Goal: Communication & Community: Answer question/provide support

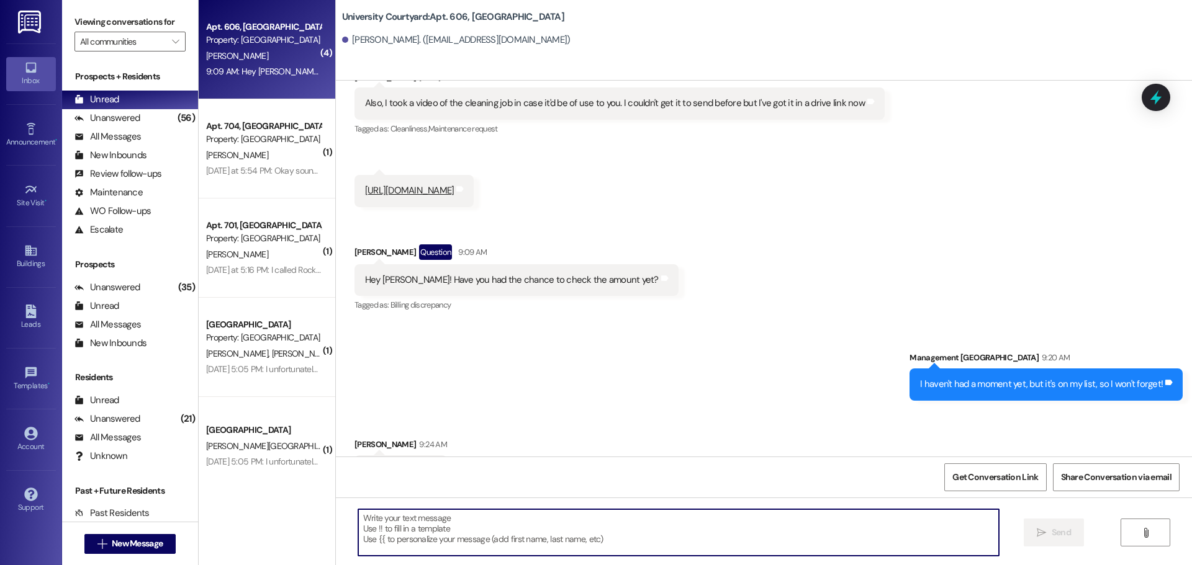
scroll to position [19873, 0]
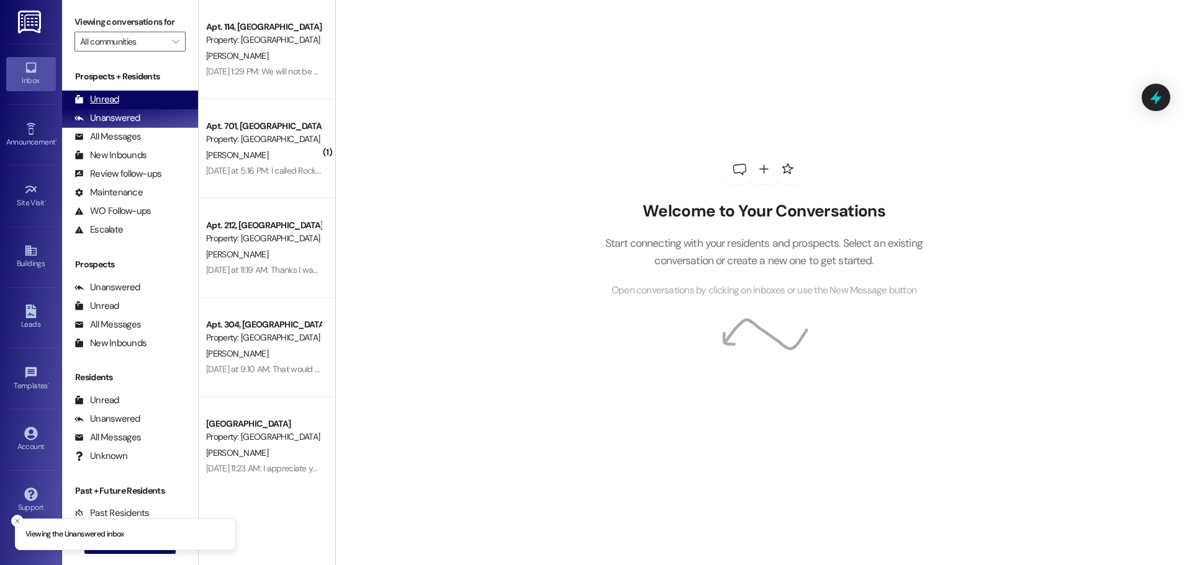
click at [89, 94] on div "Unread" at bounding box center [96, 99] width 45 height 13
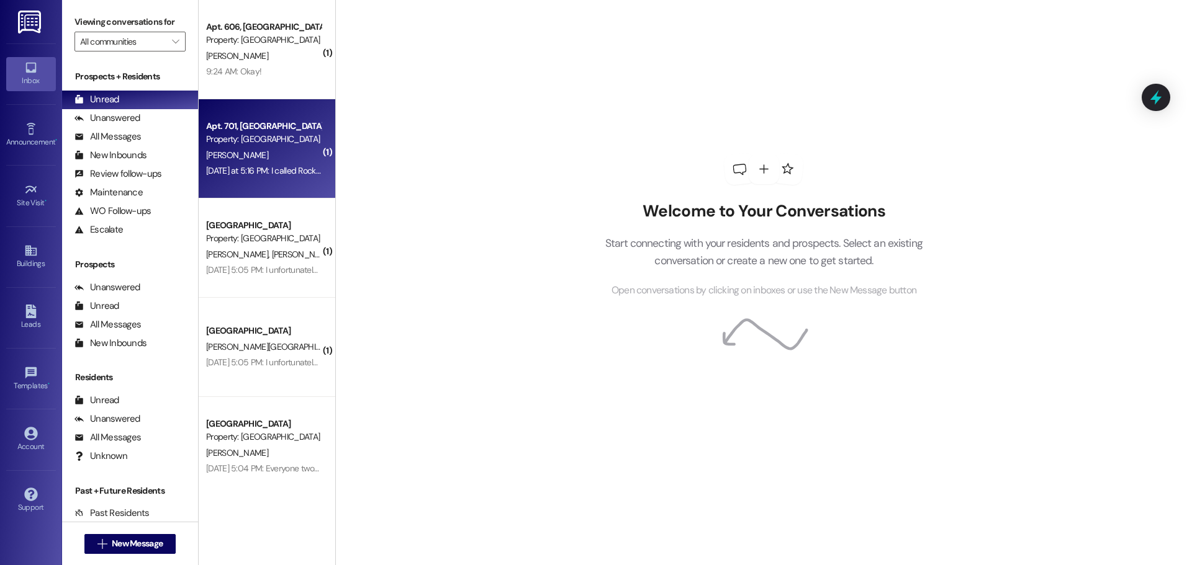
click at [277, 184] on div "Apt. 701, 1 University Courtyard Property: University Courtyard E. Dudley Yeste…" at bounding box center [267, 148] width 137 height 99
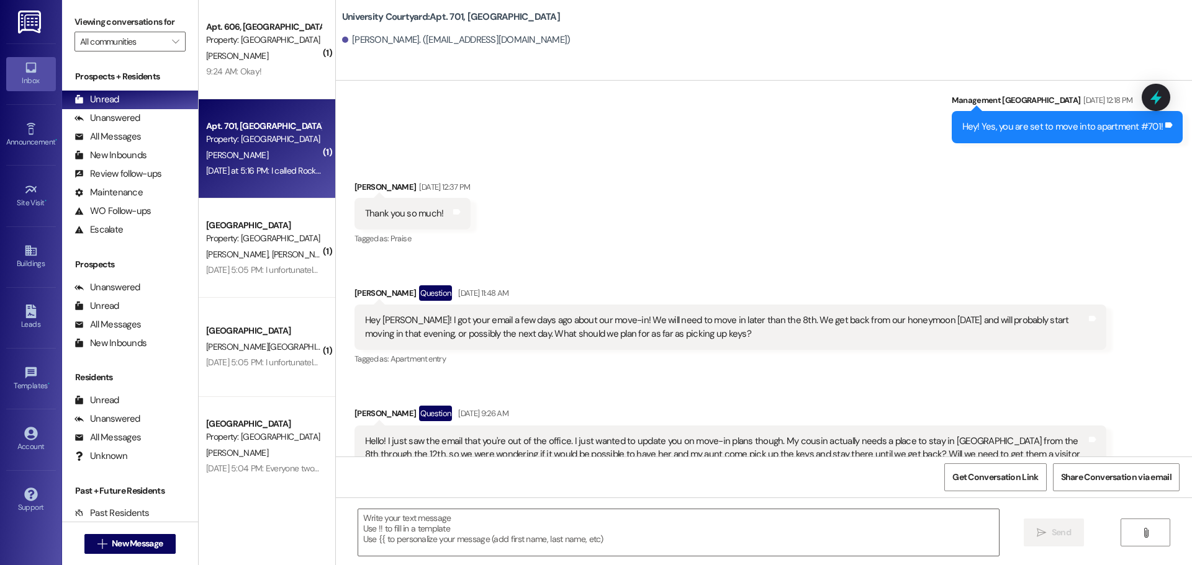
scroll to position [3546, 0]
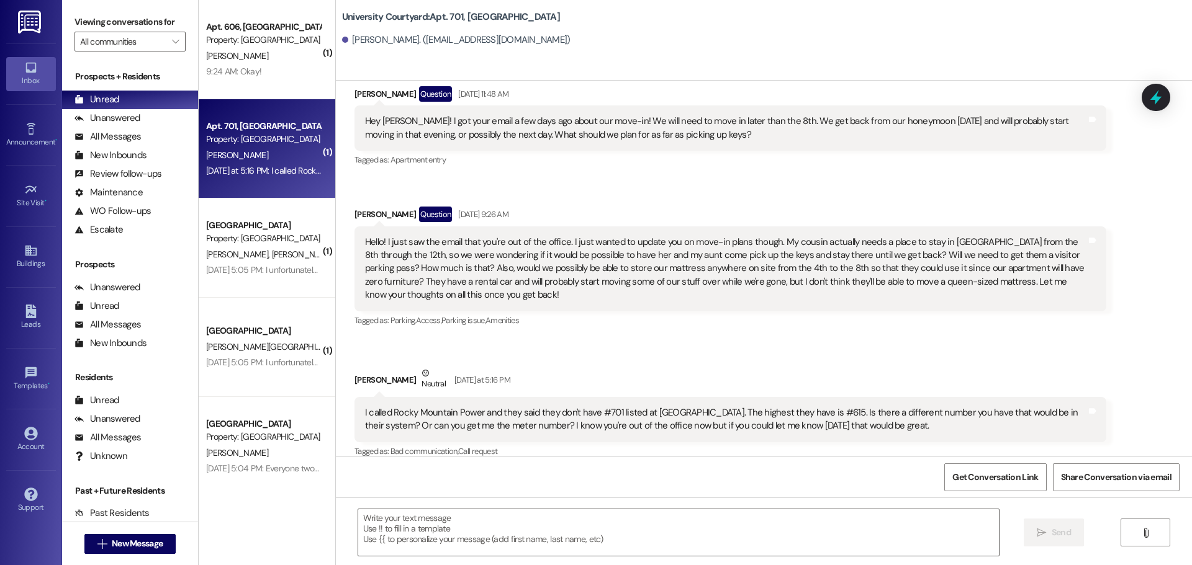
click at [488, 505] on div " Send " at bounding box center [764, 544] width 856 height 93
click at [508, 543] on textarea at bounding box center [678, 533] width 641 height 47
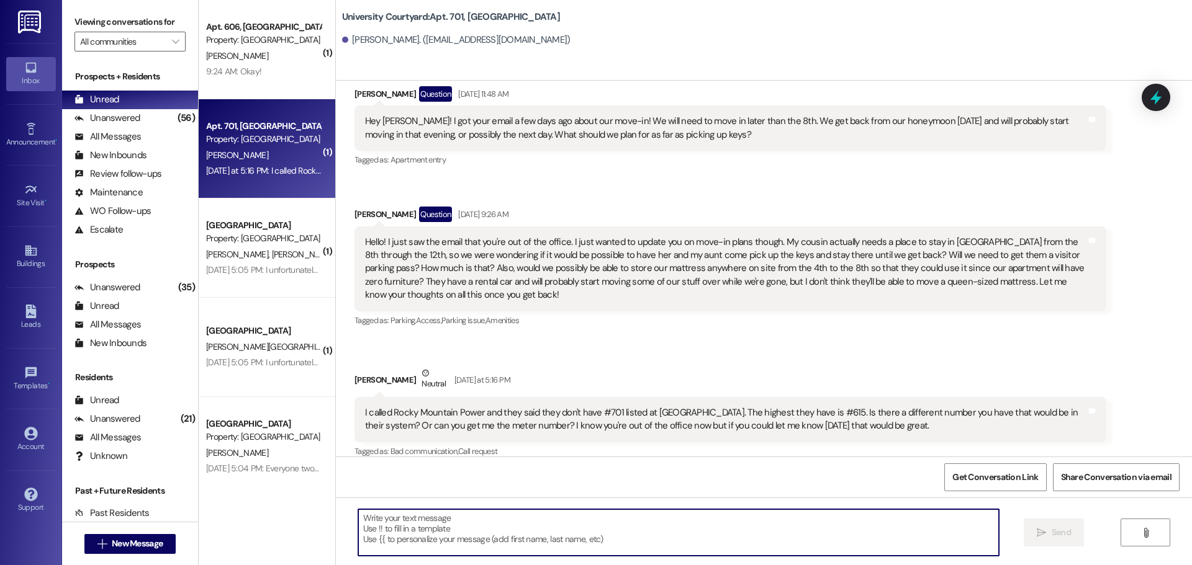
click at [712, 543] on textarea at bounding box center [678, 533] width 641 height 47
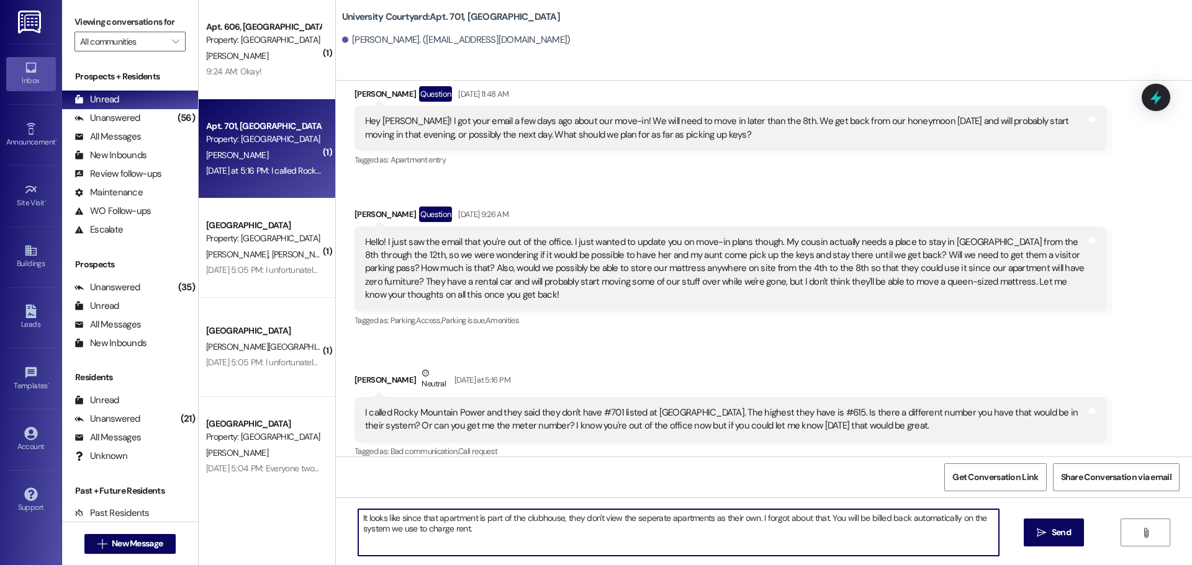
click at [637, 521] on textarea "It looks like since that apartment is part of the clubhouse, they don't view th…" at bounding box center [678, 533] width 641 height 47
click at [358, 518] on textarea "It looks like since that apartment is part of the clubhouse, they don't view th…" at bounding box center [678, 533] width 641 height 47
click at [518, 534] on textarea "Hey! So it looks like since that apartment is part of the clubhouse, they don't…" at bounding box center [678, 533] width 641 height 47
click at [849, 517] on textarea "Hey! So it looks like since that apartment is part of the clubhouse, they don't…" at bounding box center [678, 533] width 641 height 47
click at [849, 513] on textarea "Hey! So it looks like since that apartment is part of the clubhouse, they don't…" at bounding box center [678, 533] width 641 height 47
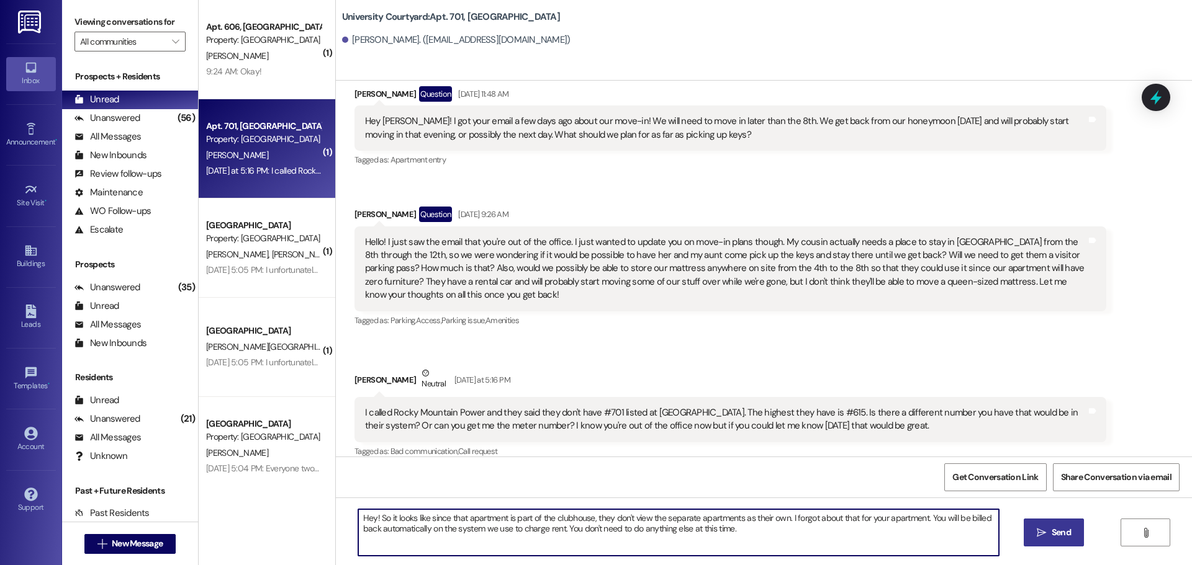
type textarea "Hey! So it looks like since that apartment is part of the clubhouse, they don't…"
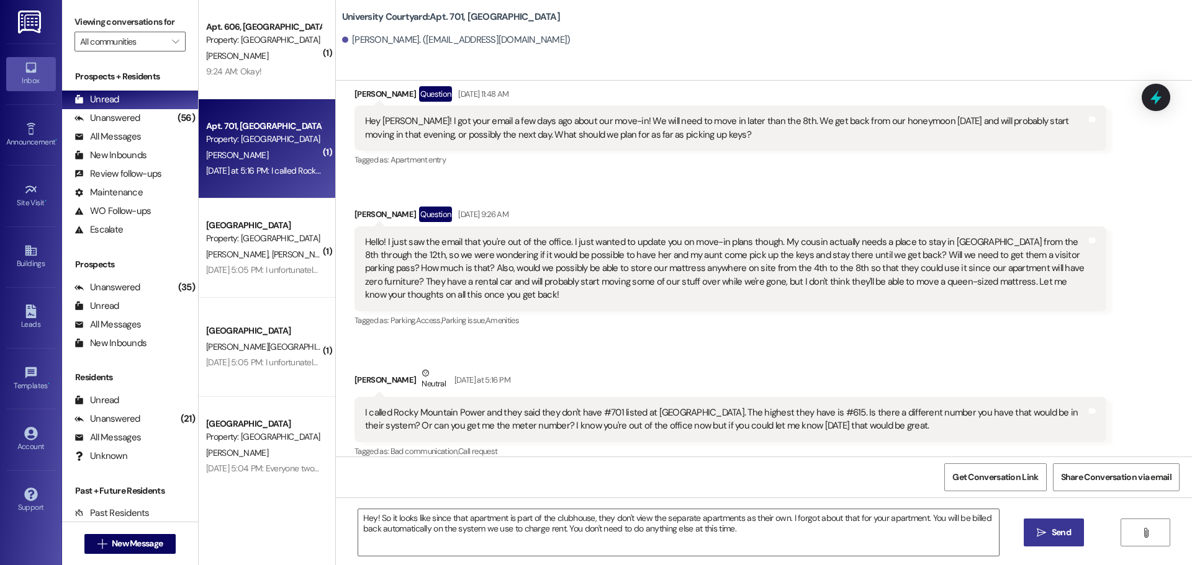
click at [1038, 534] on icon "" at bounding box center [1041, 533] width 9 height 10
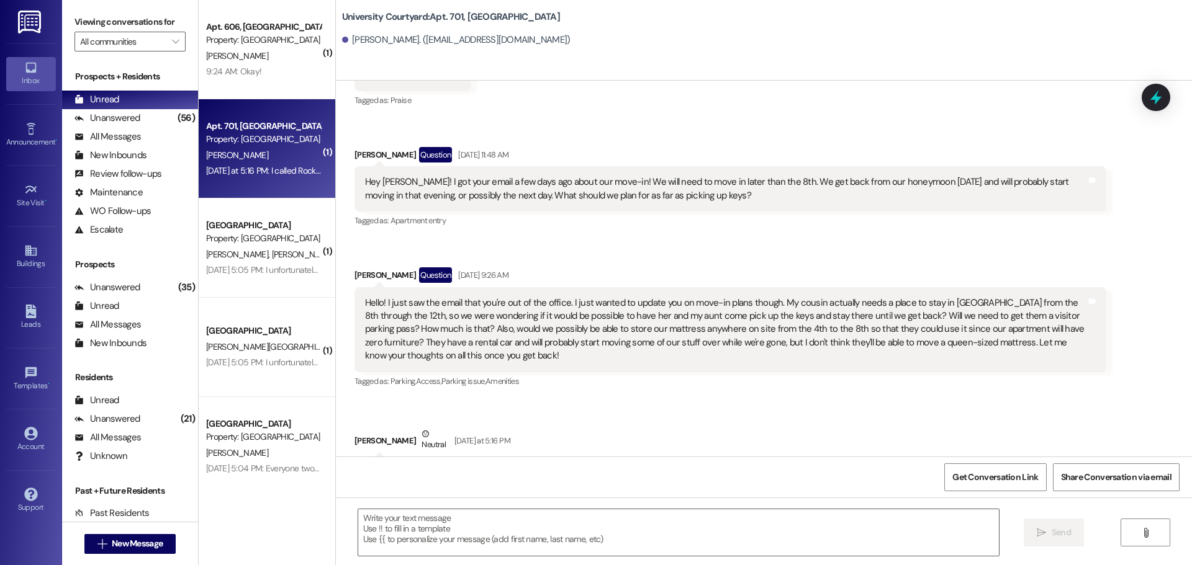
scroll to position [3719, 0]
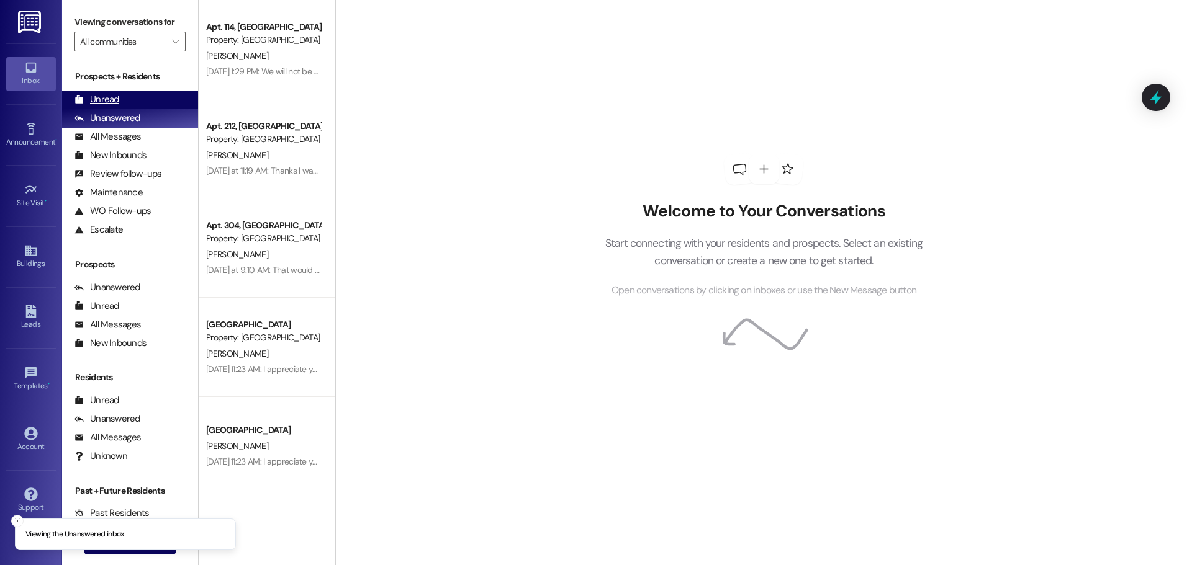
click at [147, 102] on div "Unread (0)" at bounding box center [130, 100] width 136 height 19
